Goal: Information Seeking & Learning: Learn about a topic

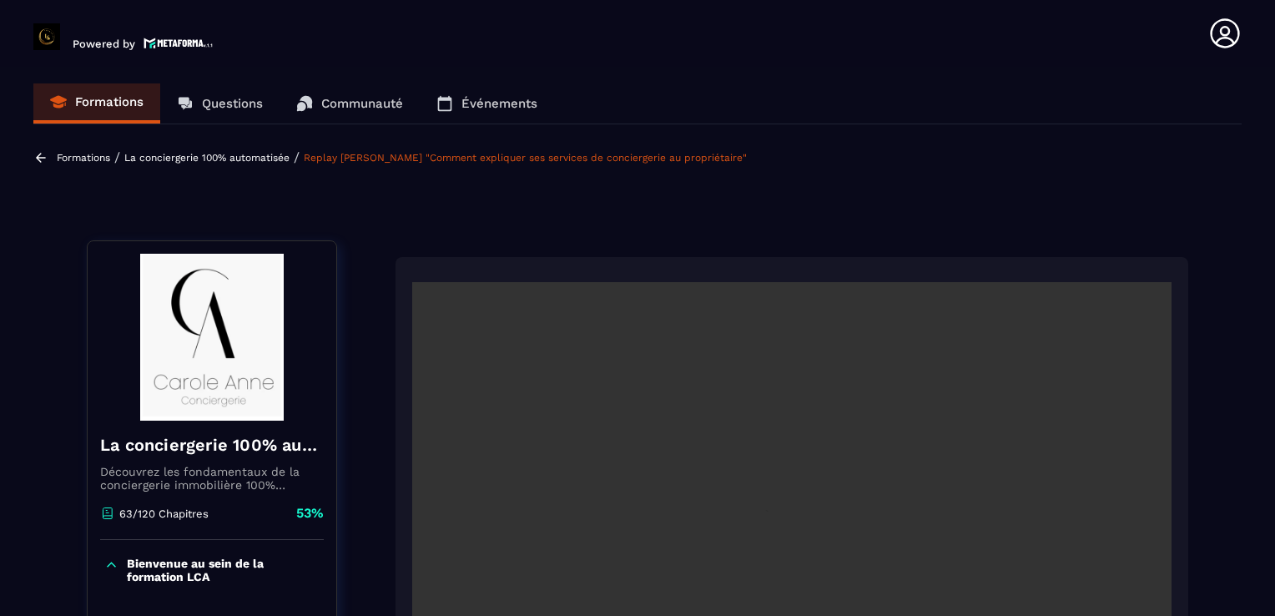
scroll to position [210, 0]
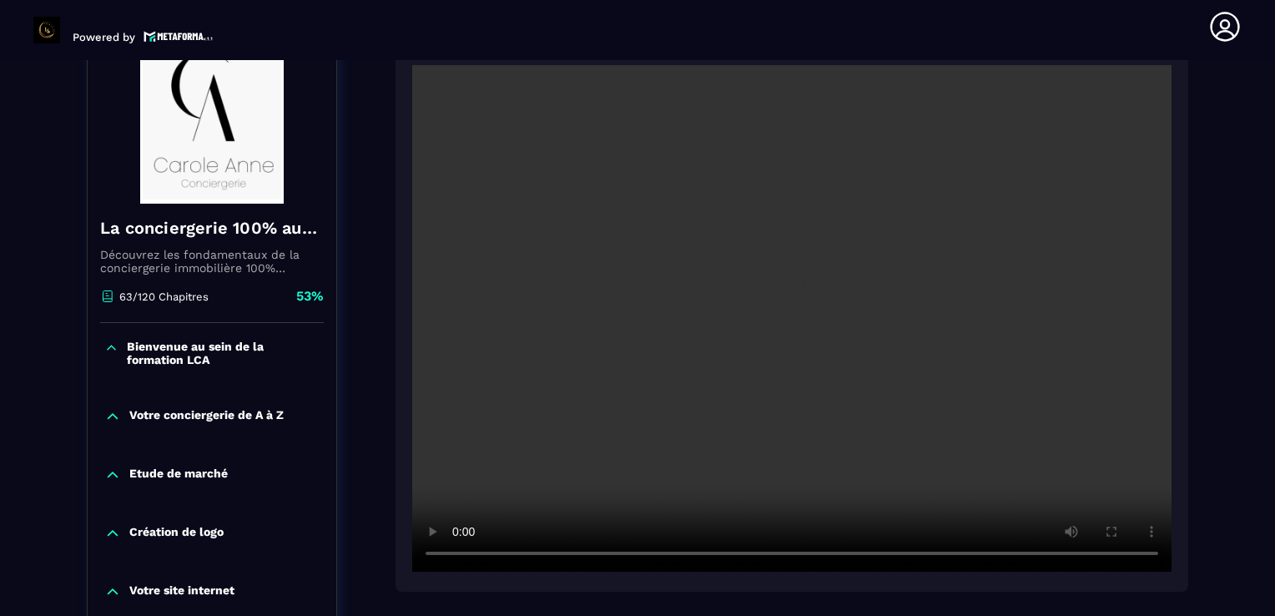
click at [578, 261] on video at bounding box center [792, 318] width 760 height 507
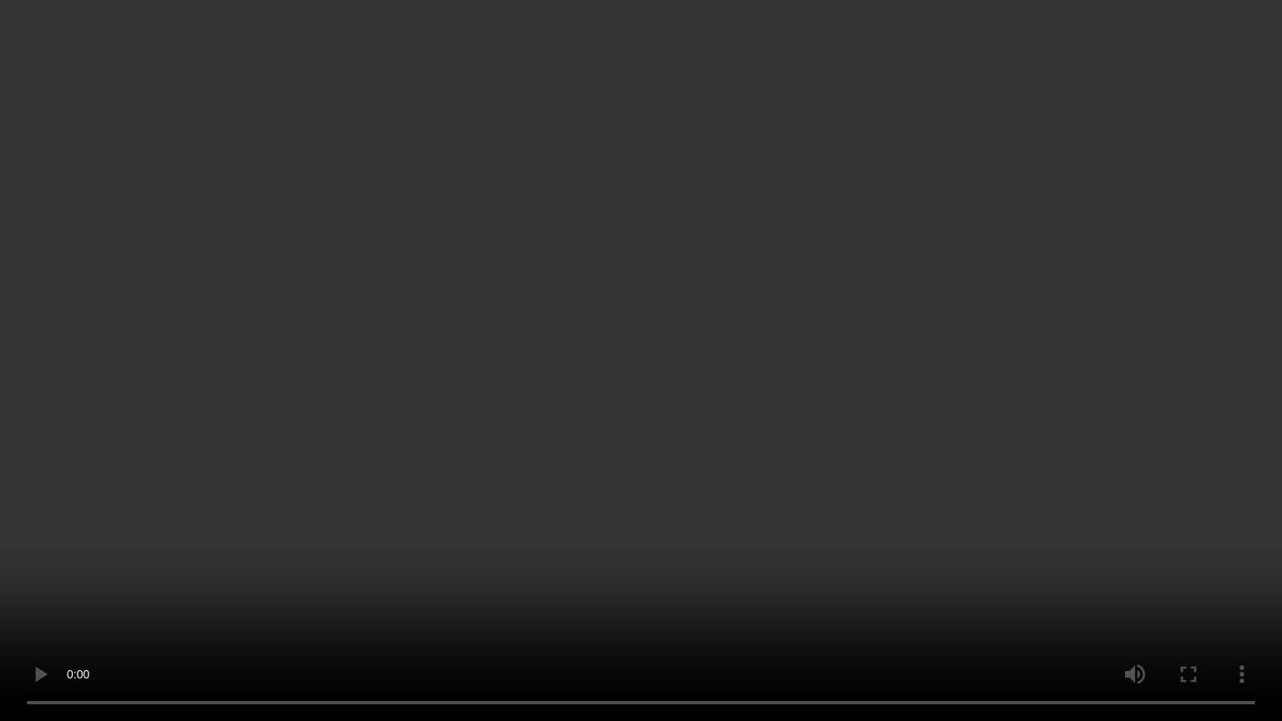
click at [429, 452] on video at bounding box center [641, 360] width 1282 height 721
click at [469, 367] on video at bounding box center [641, 360] width 1282 height 721
click at [781, 444] on video at bounding box center [641, 360] width 1282 height 721
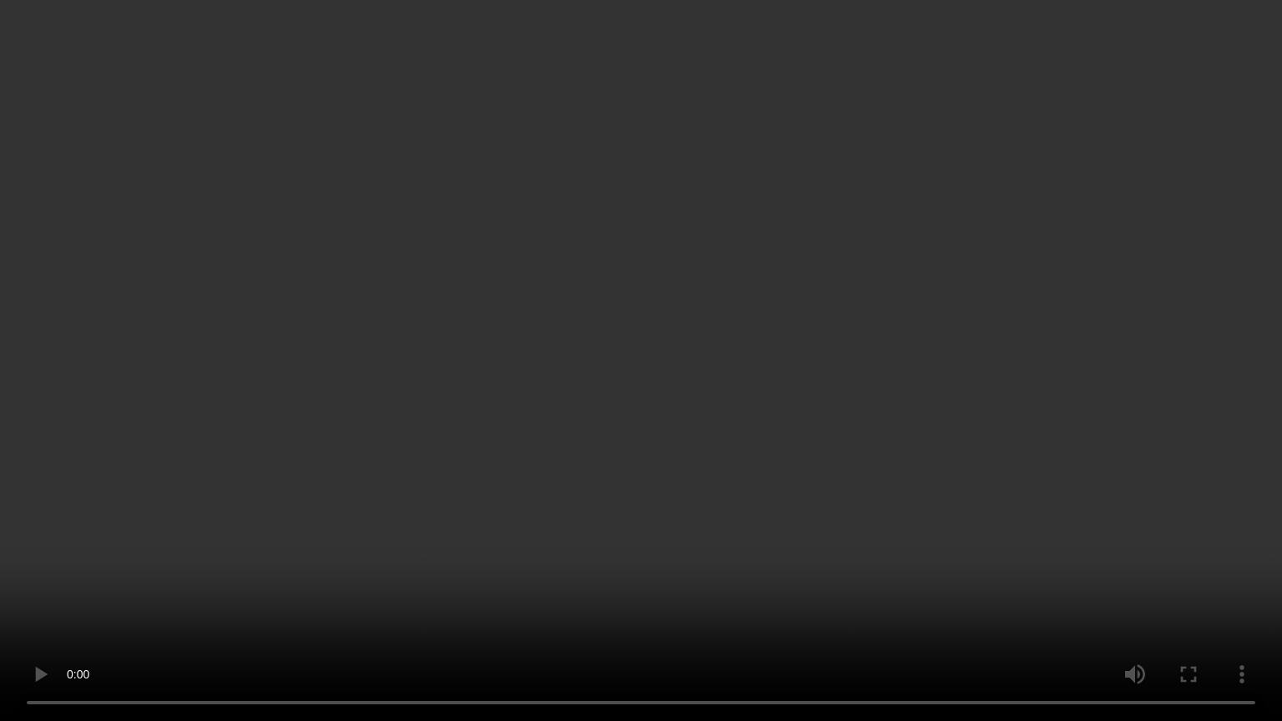
click at [836, 470] on video at bounding box center [641, 360] width 1282 height 721
click at [749, 462] on video at bounding box center [641, 360] width 1282 height 721
click at [1014, 440] on video at bounding box center [641, 360] width 1282 height 721
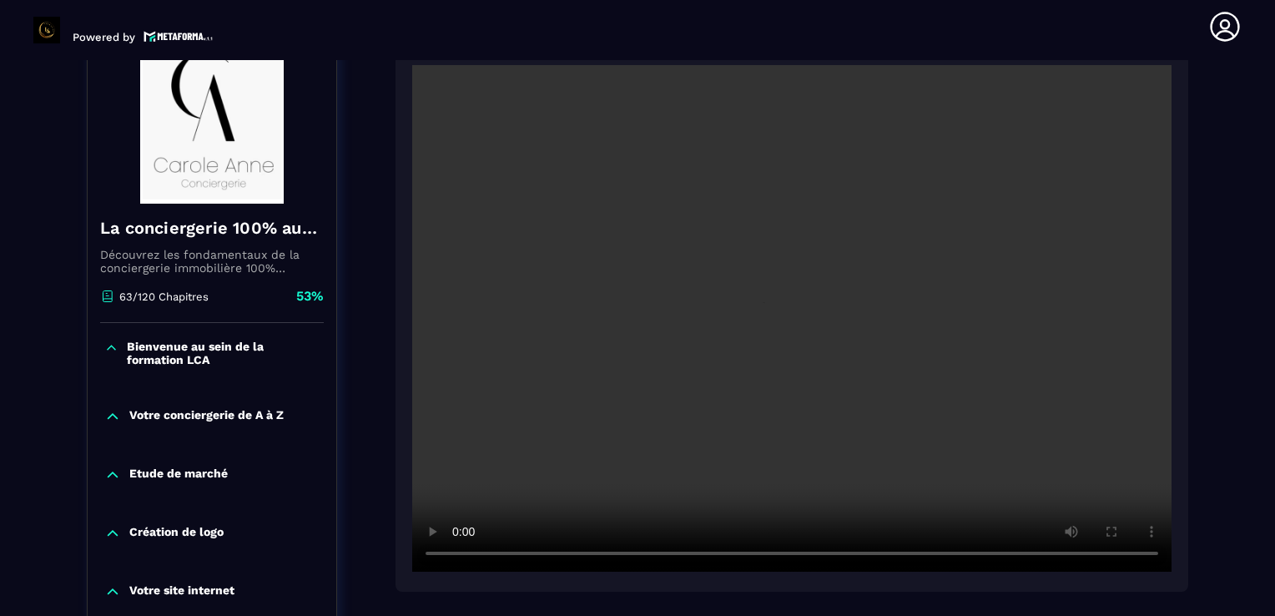
click at [951, 410] on video at bounding box center [792, 318] width 760 height 507
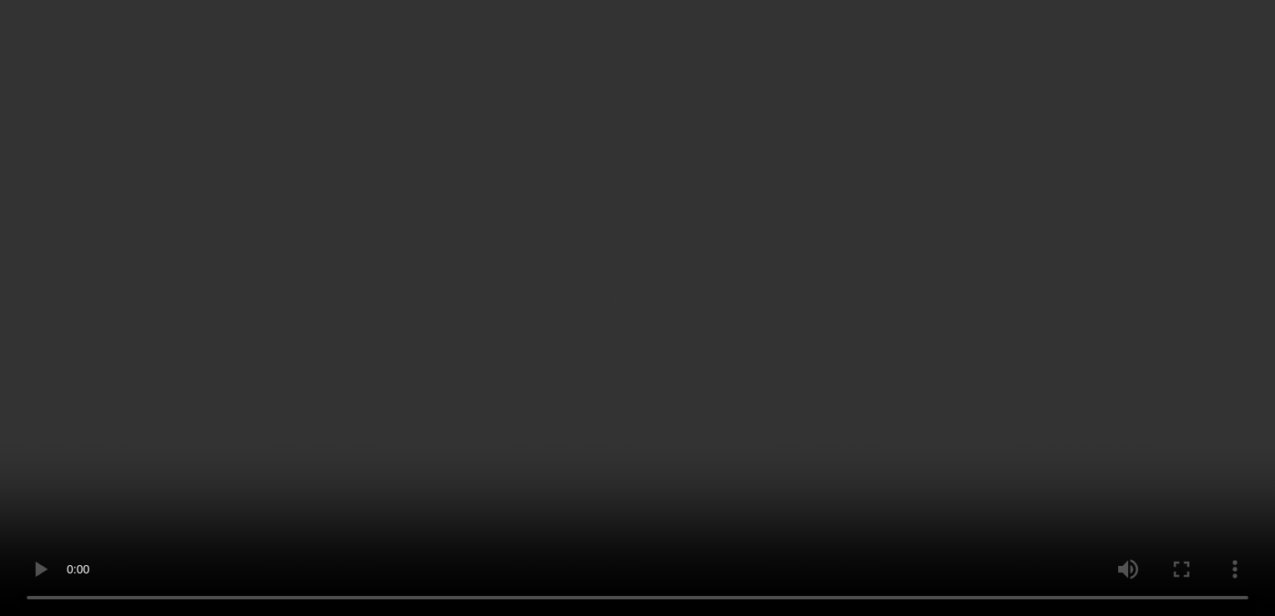
scroll to position [564, 0]
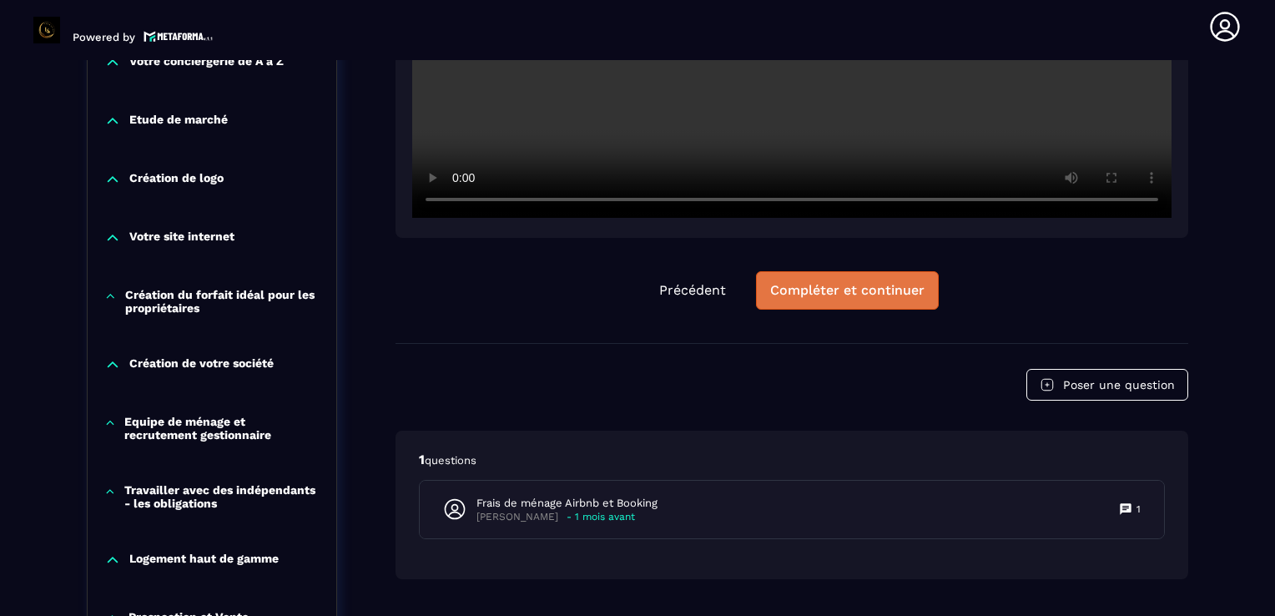
click at [785, 285] on div "Compléter et continuer" at bounding box center [847, 290] width 154 height 17
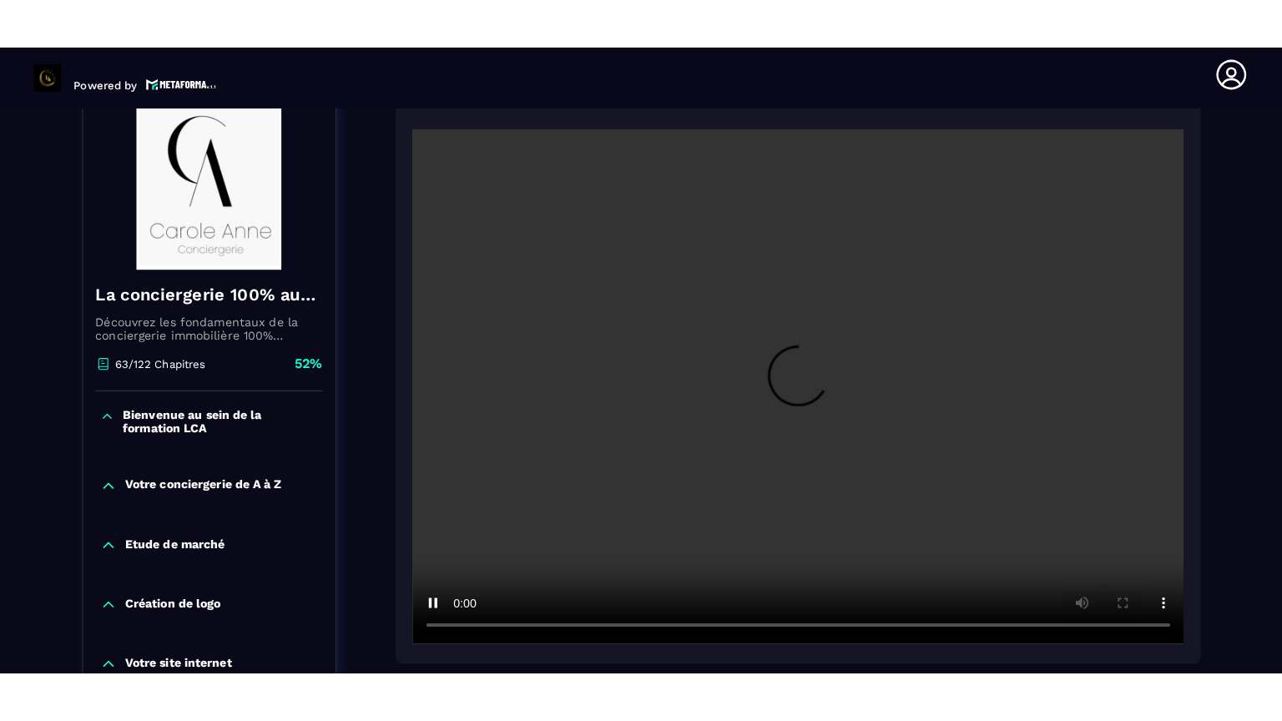
scroll to position [194, 0]
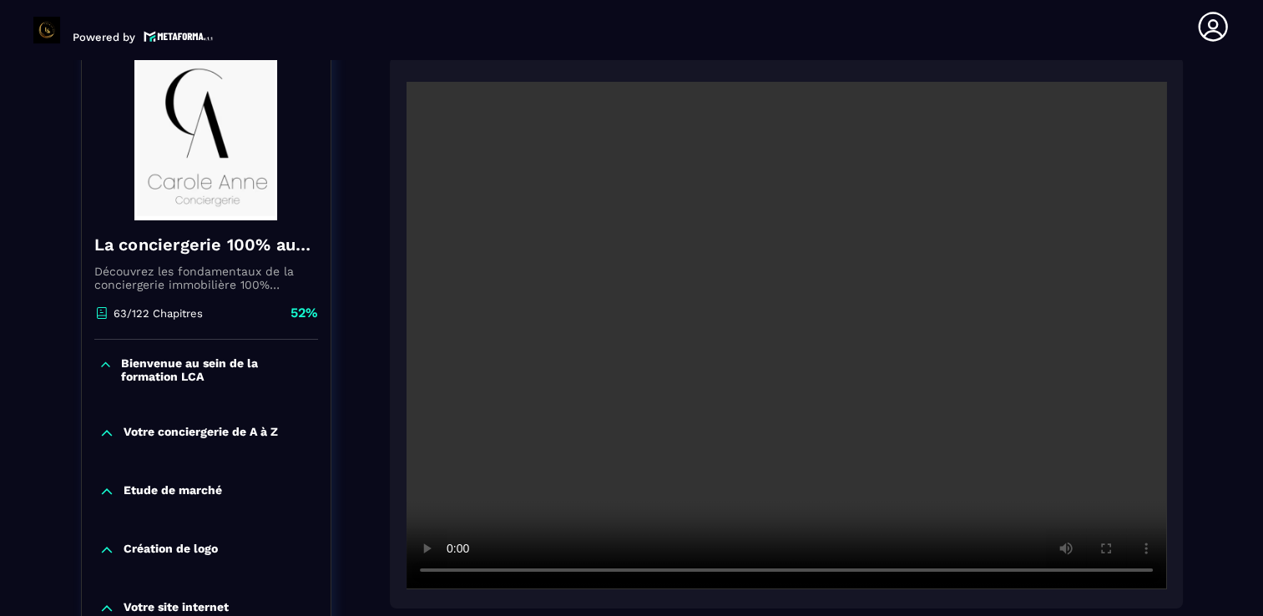
click at [513, 396] on video at bounding box center [787, 335] width 760 height 507
click at [582, 351] on video at bounding box center [787, 335] width 760 height 507
click at [566, 265] on video at bounding box center [787, 335] width 760 height 507
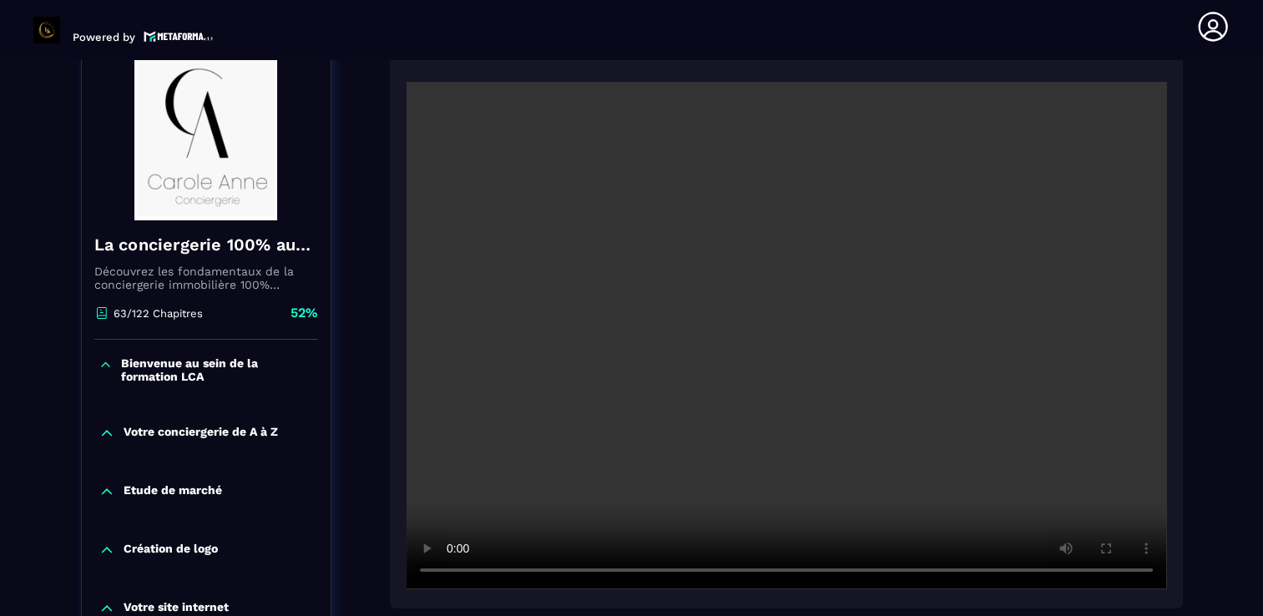
click at [566, 265] on video at bounding box center [787, 335] width 760 height 507
click at [441, 326] on video at bounding box center [787, 335] width 760 height 507
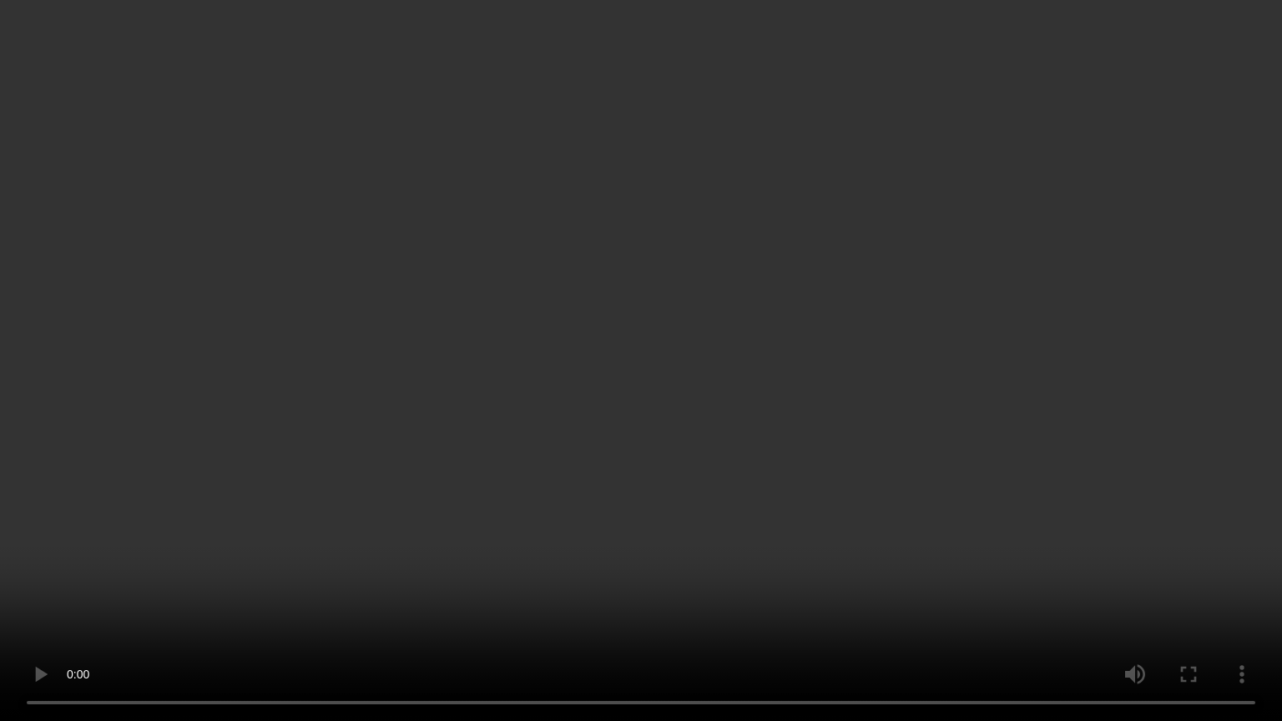
click at [1145, 615] on video at bounding box center [641, 360] width 1282 height 721
click at [513, 615] on video at bounding box center [641, 360] width 1282 height 721
click at [482, 513] on video at bounding box center [641, 360] width 1282 height 721
click at [370, 461] on video at bounding box center [641, 360] width 1282 height 721
